Goal: Information Seeking & Learning: Learn about a topic

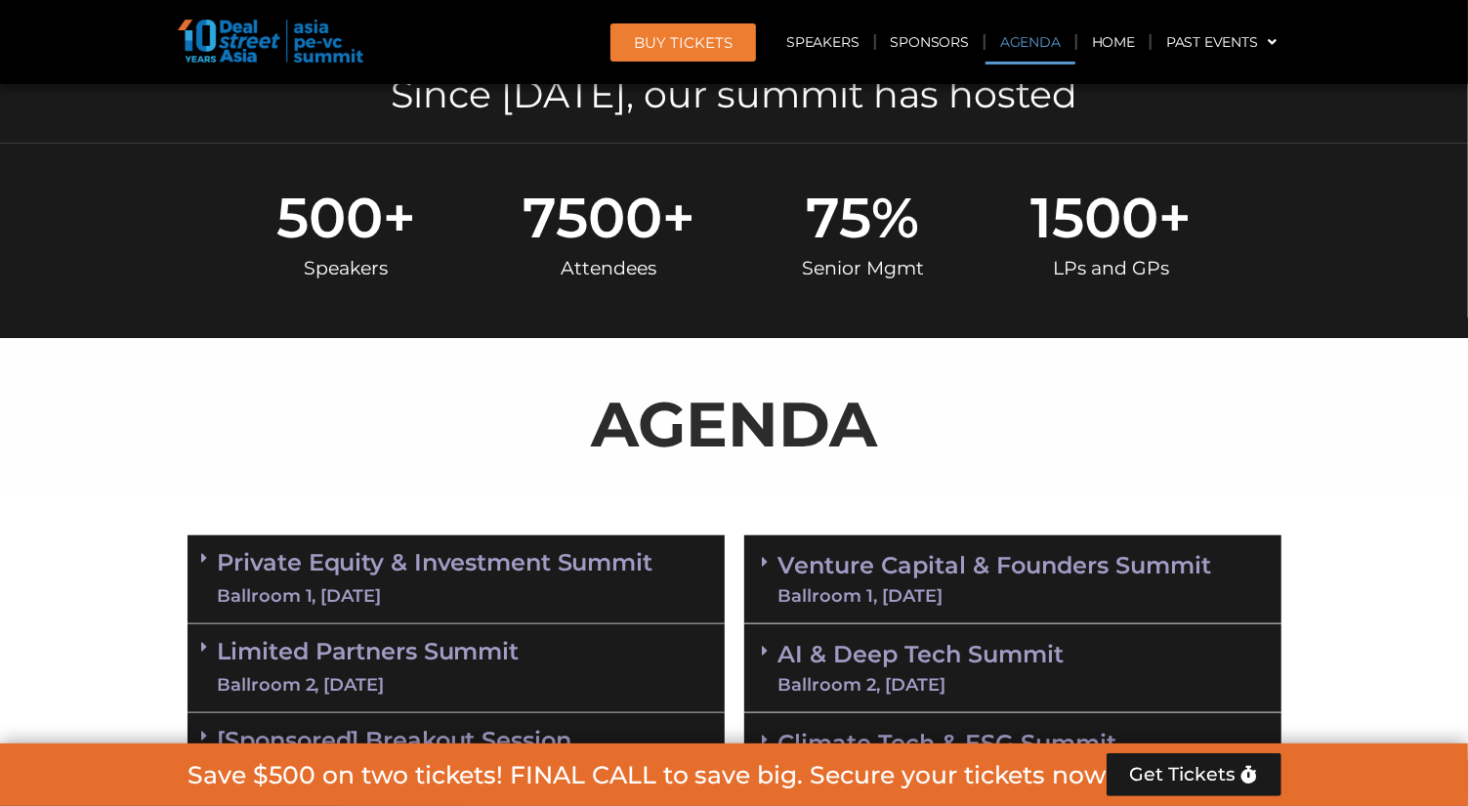
scroll to position [1013, 0]
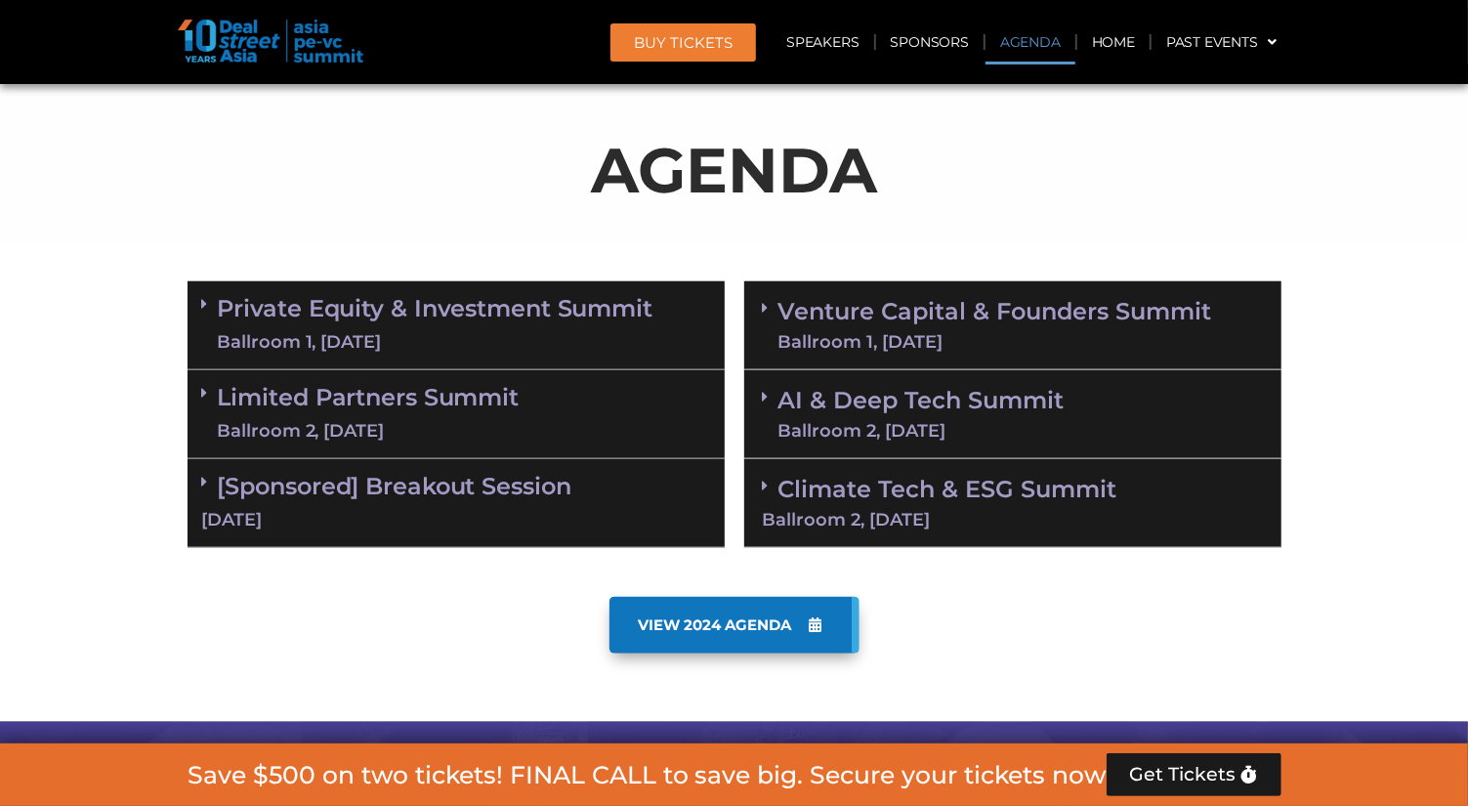
click at [202, 298] on icon at bounding box center [205, 304] width 6 height 16
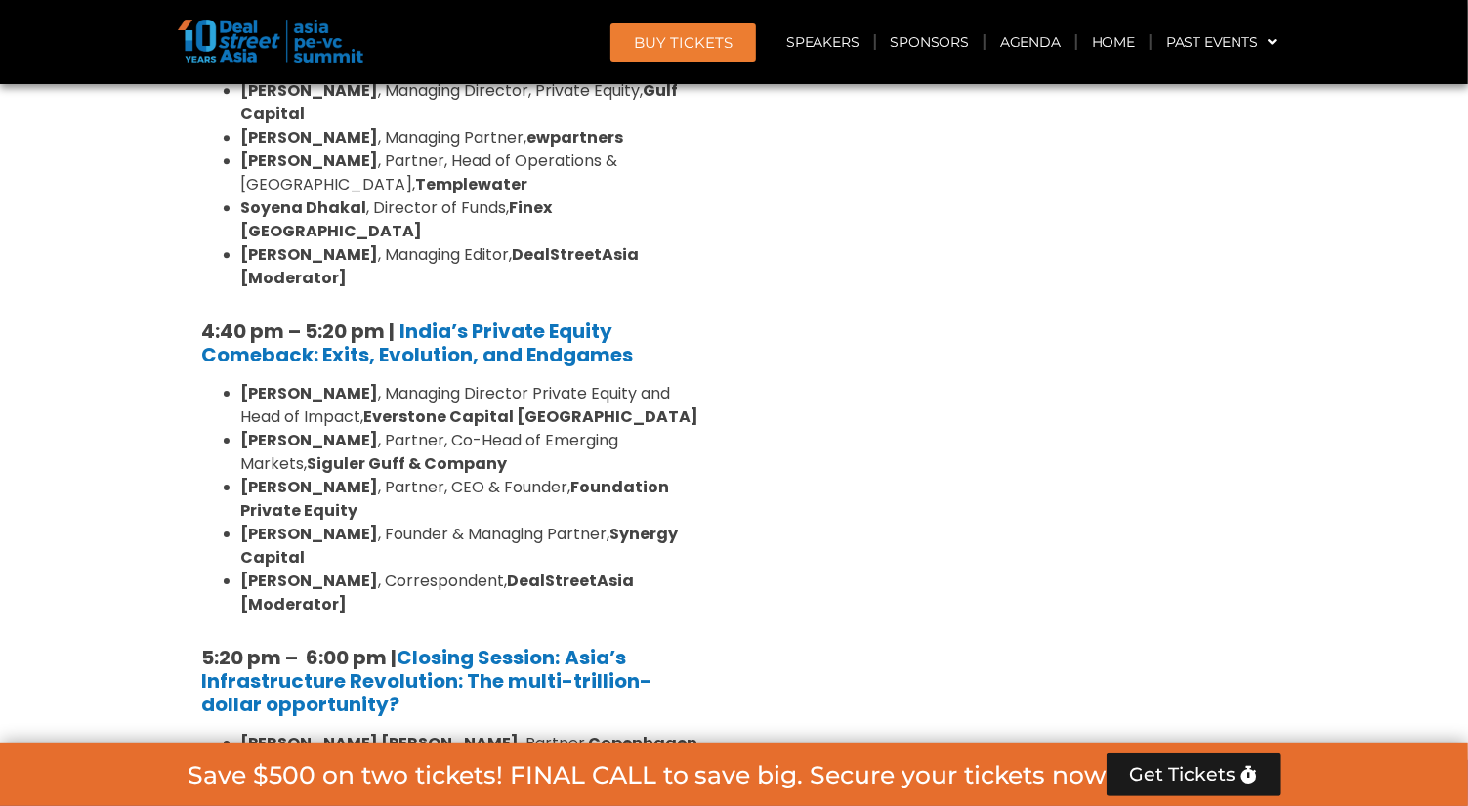
scroll to position [3799, 0]
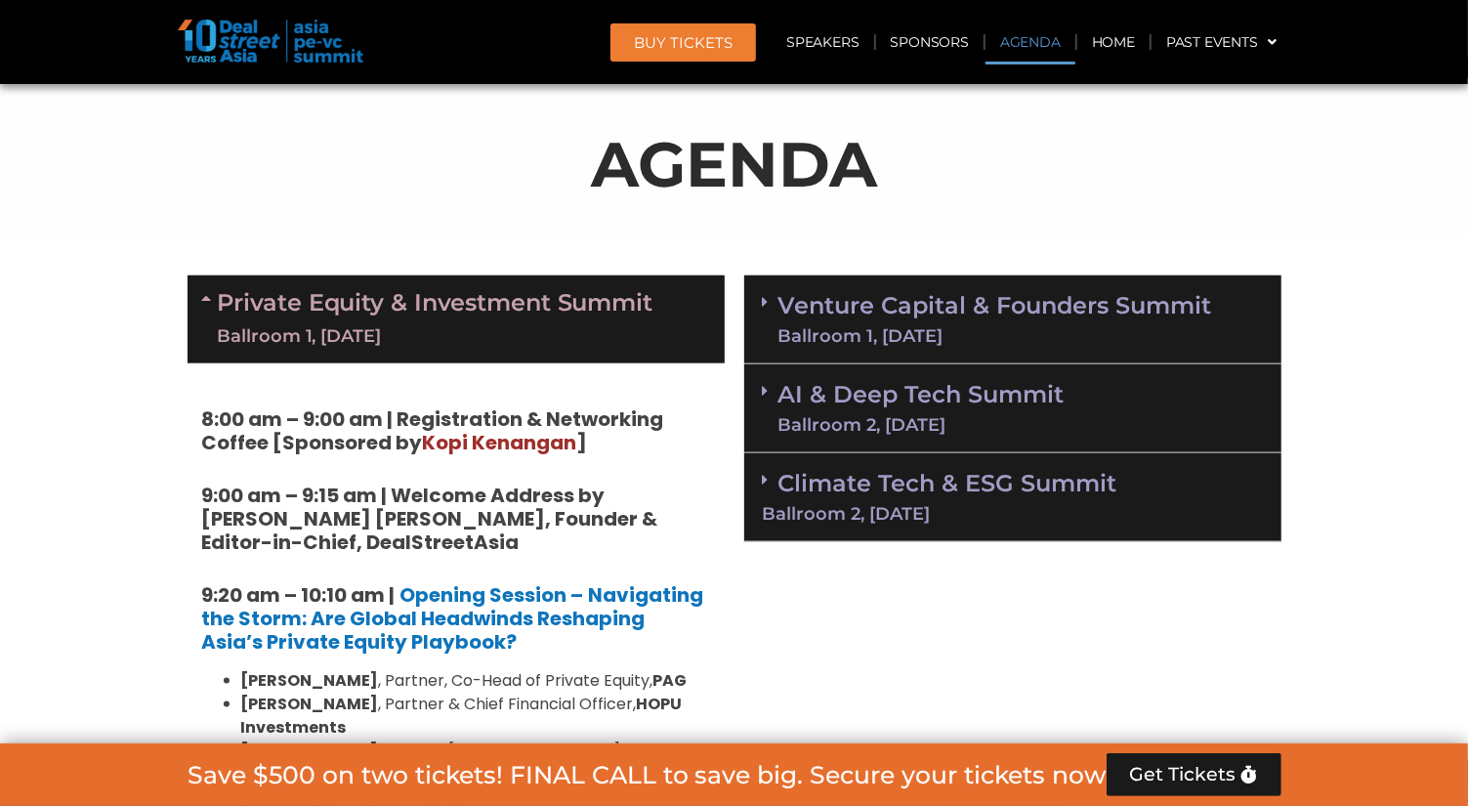
scroll to position [1013, 0]
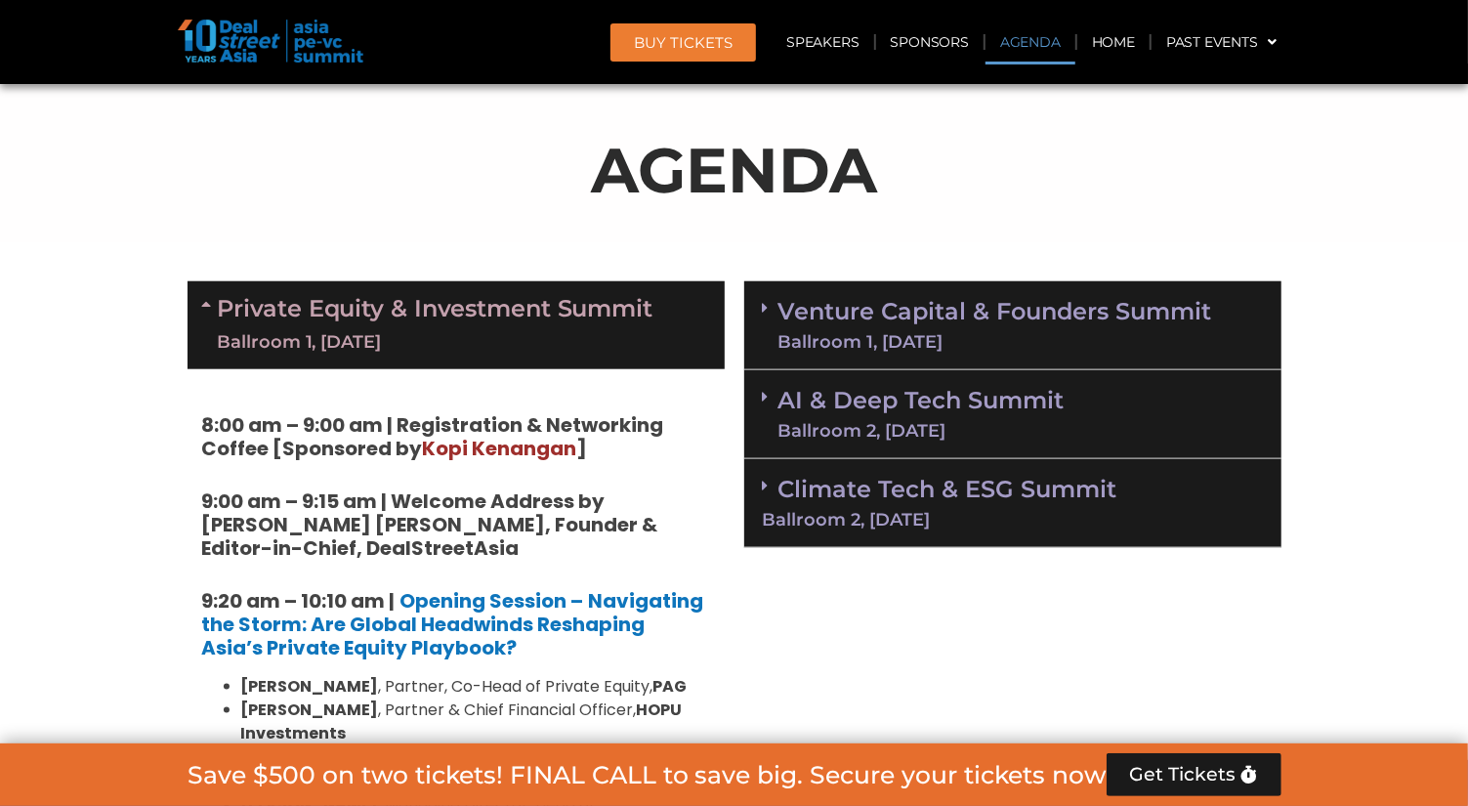
click at [847, 335] on div "Ballroom 1, [DATE]" at bounding box center [996, 342] width 434 height 18
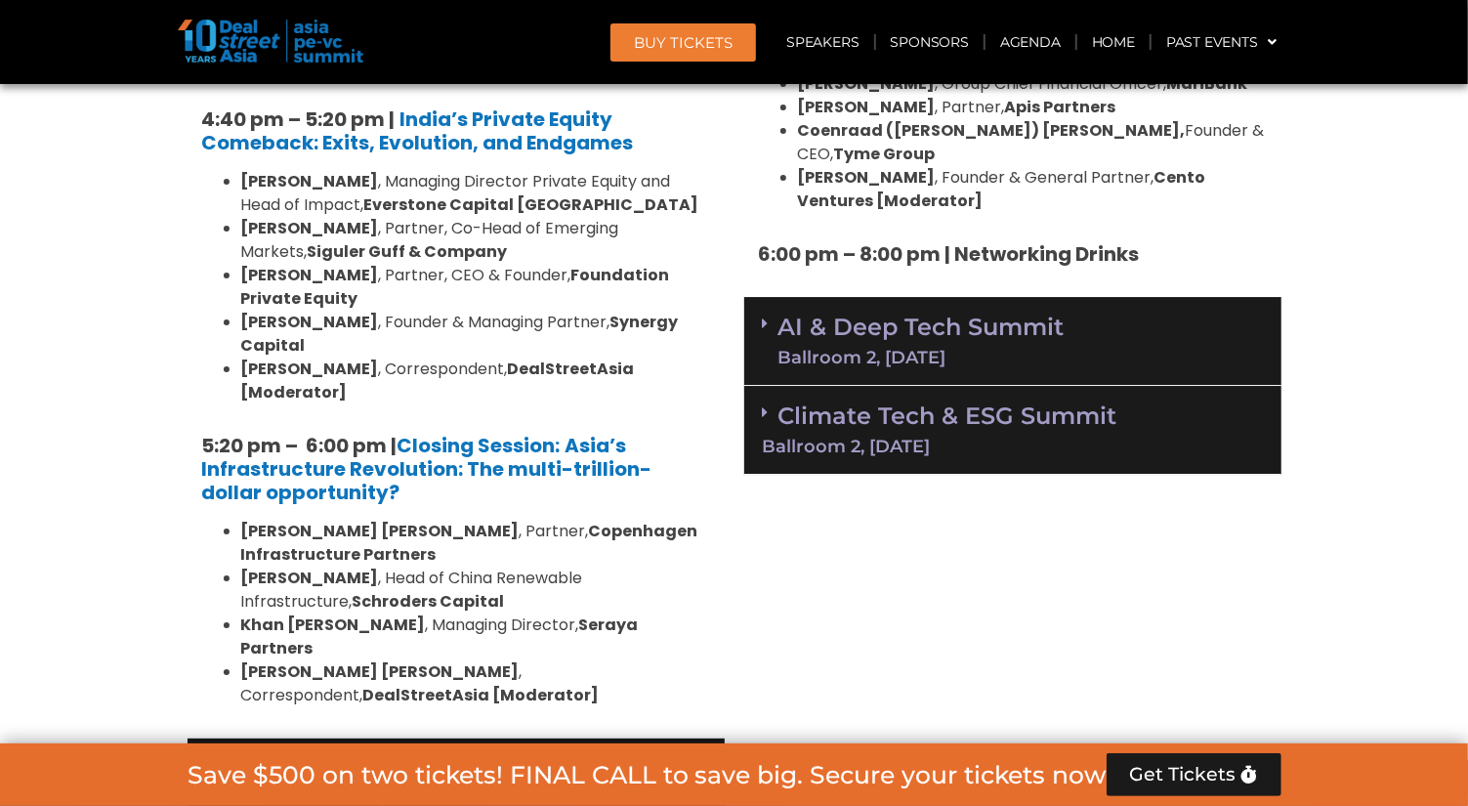
scroll to position [3546, 0]
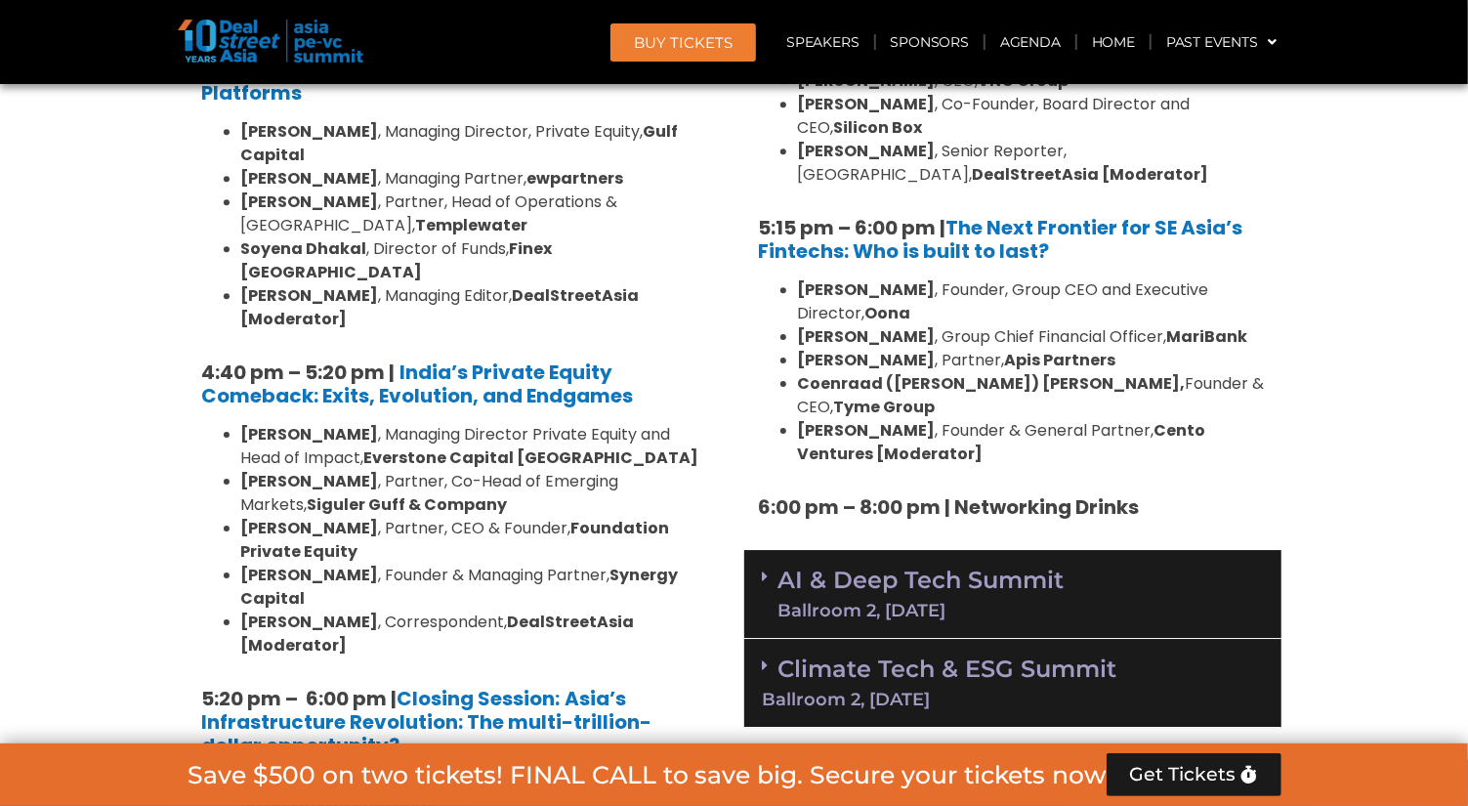
click at [823, 569] on link "AI & Deep Tech Summit Ballroom 2, [DATE]" at bounding box center [922, 594] width 286 height 51
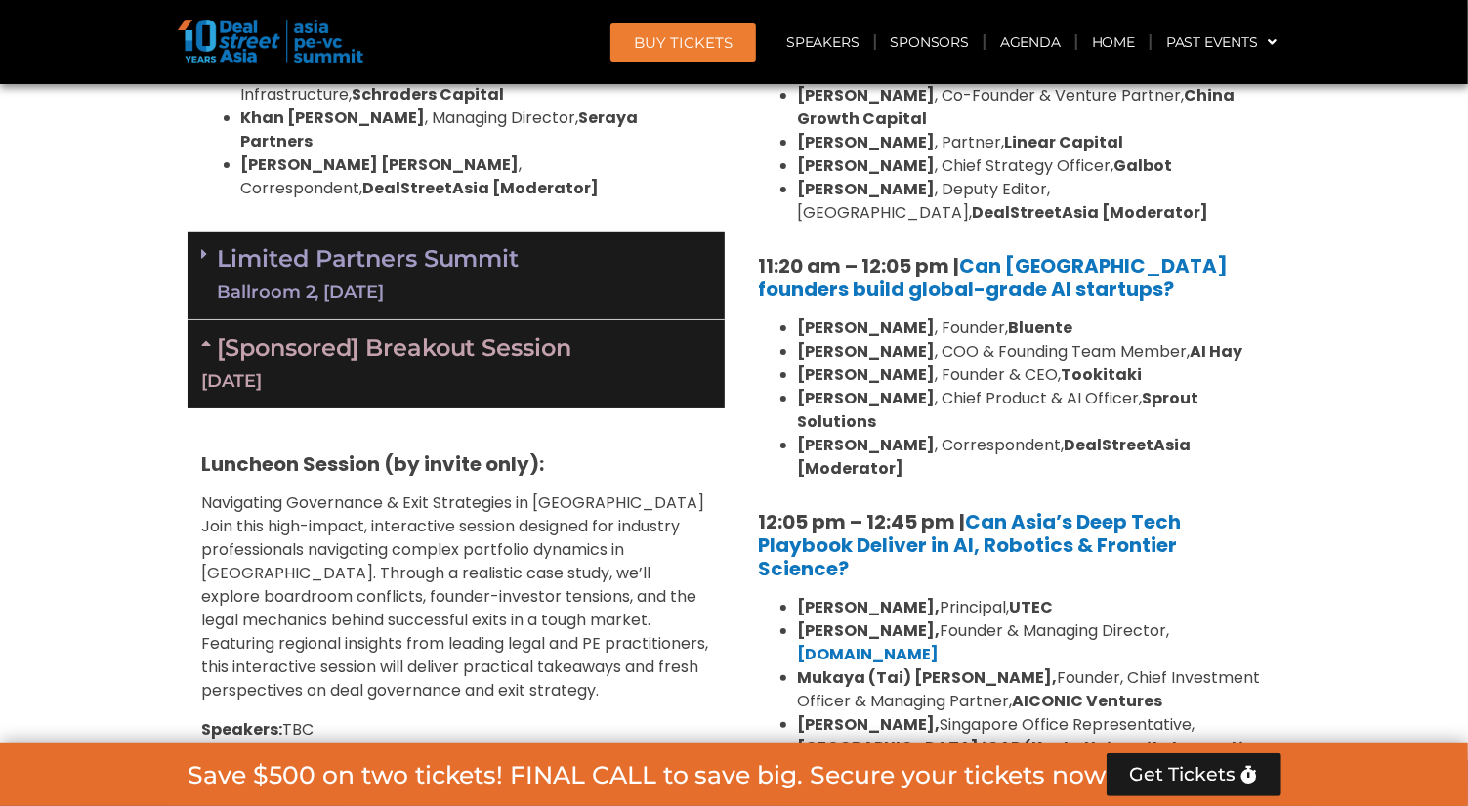
scroll to position [4559, 0]
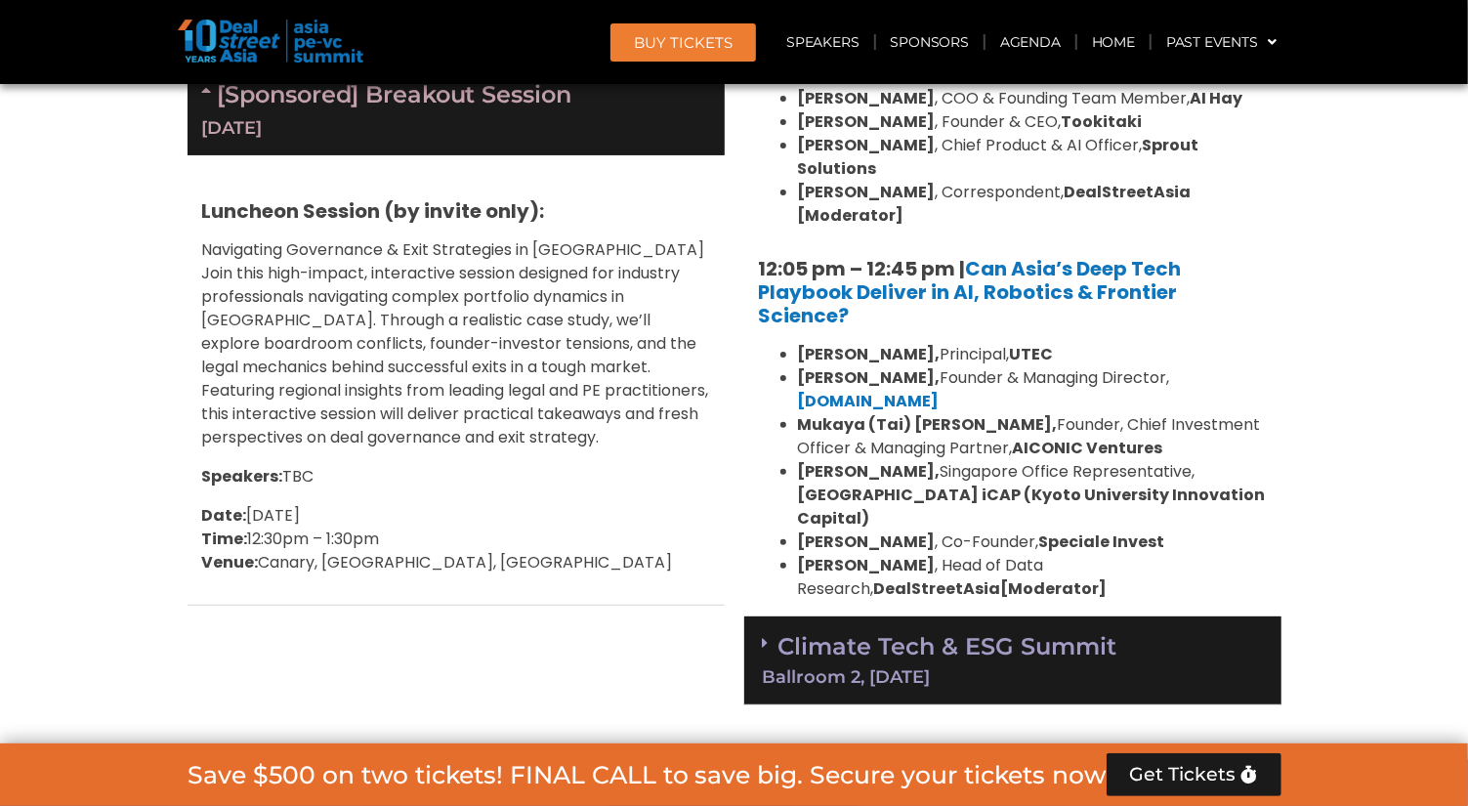
click at [923, 632] on link "Climate Tech & ESG Summit Ballroom 2, [DATE]" at bounding box center [1013, 659] width 500 height 54
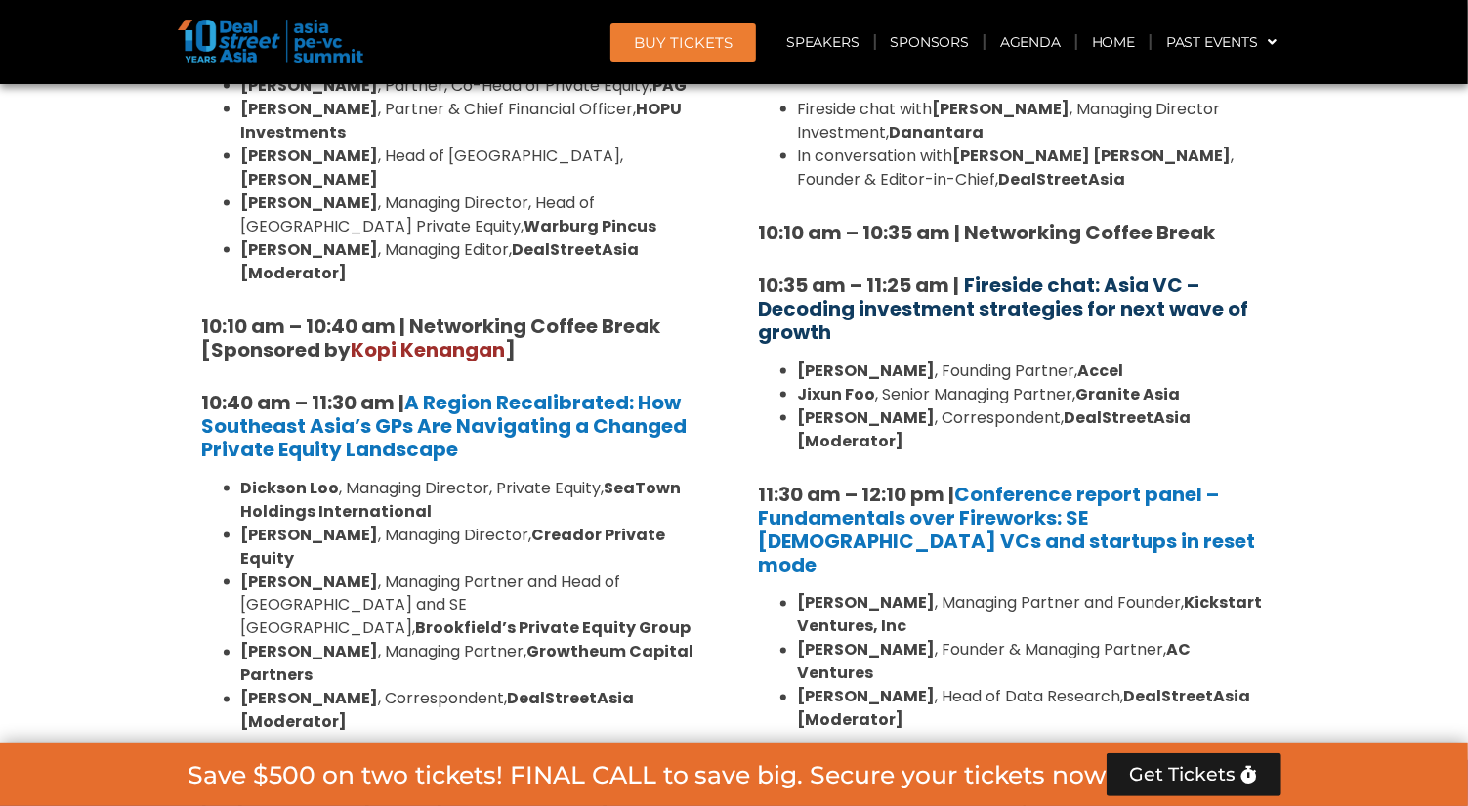
scroll to position [1519, 0]
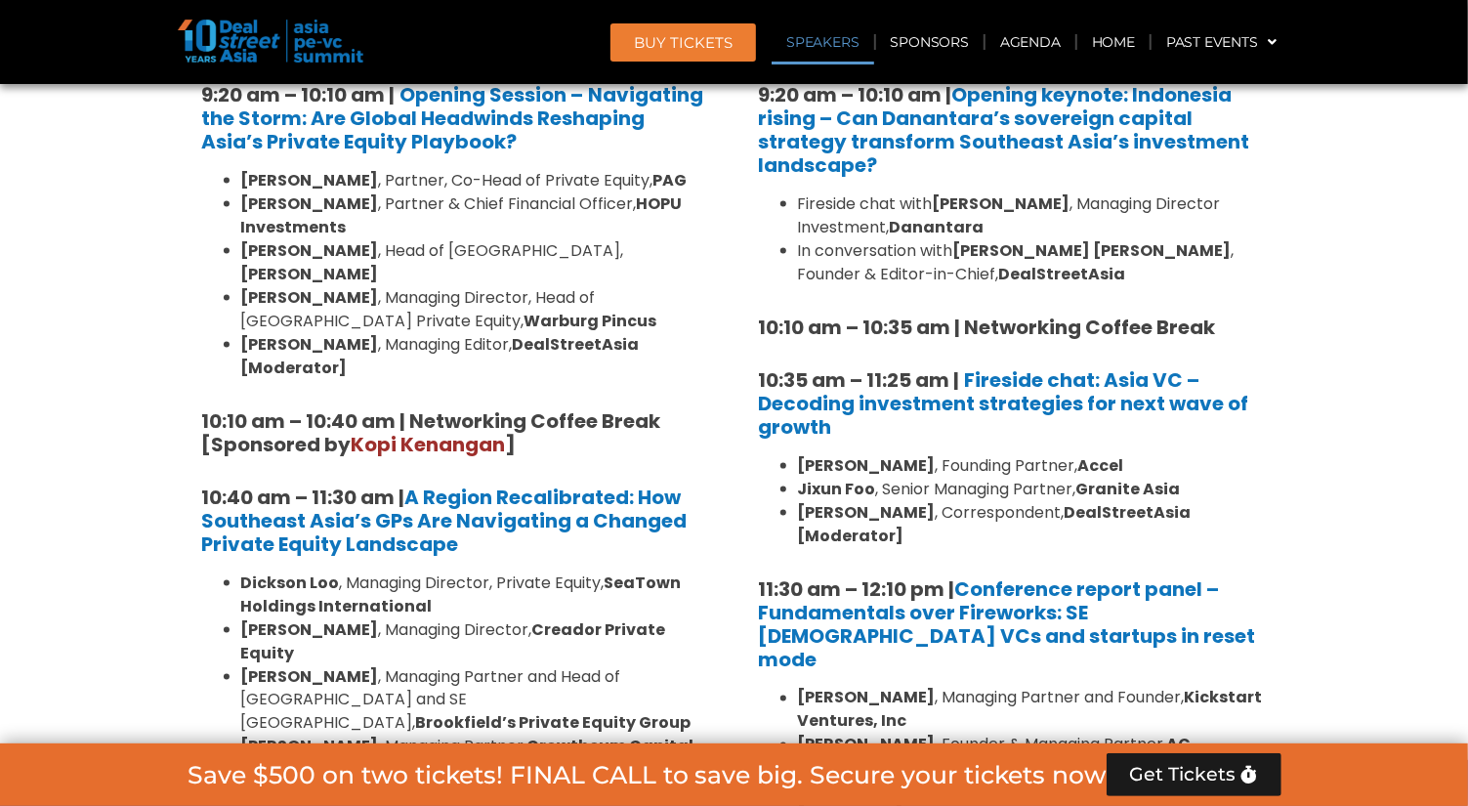
click at [816, 41] on link "Speakers" at bounding box center [823, 42] width 102 height 45
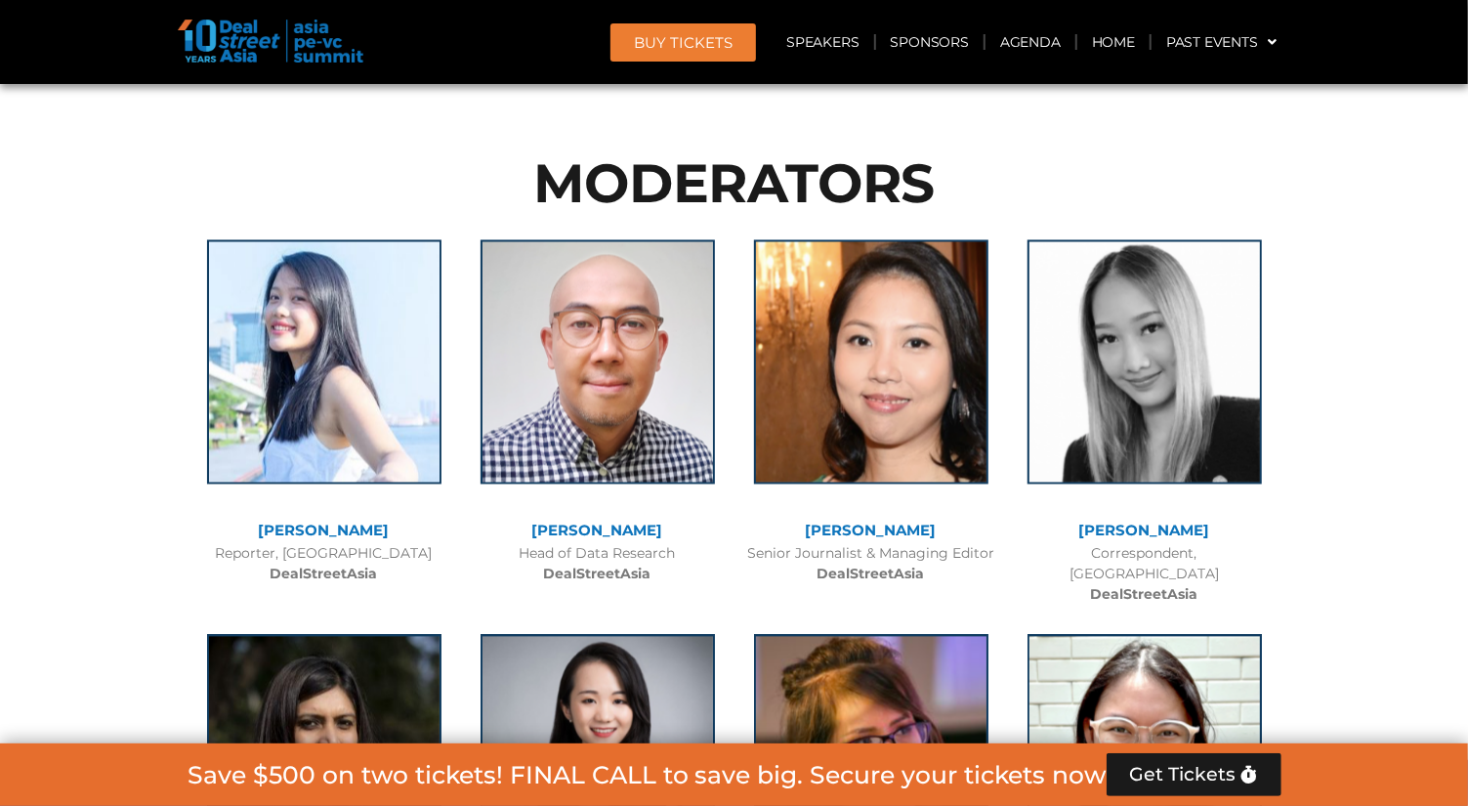
scroll to position [20035, 0]
